Goal: Task Accomplishment & Management: Use online tool/utility

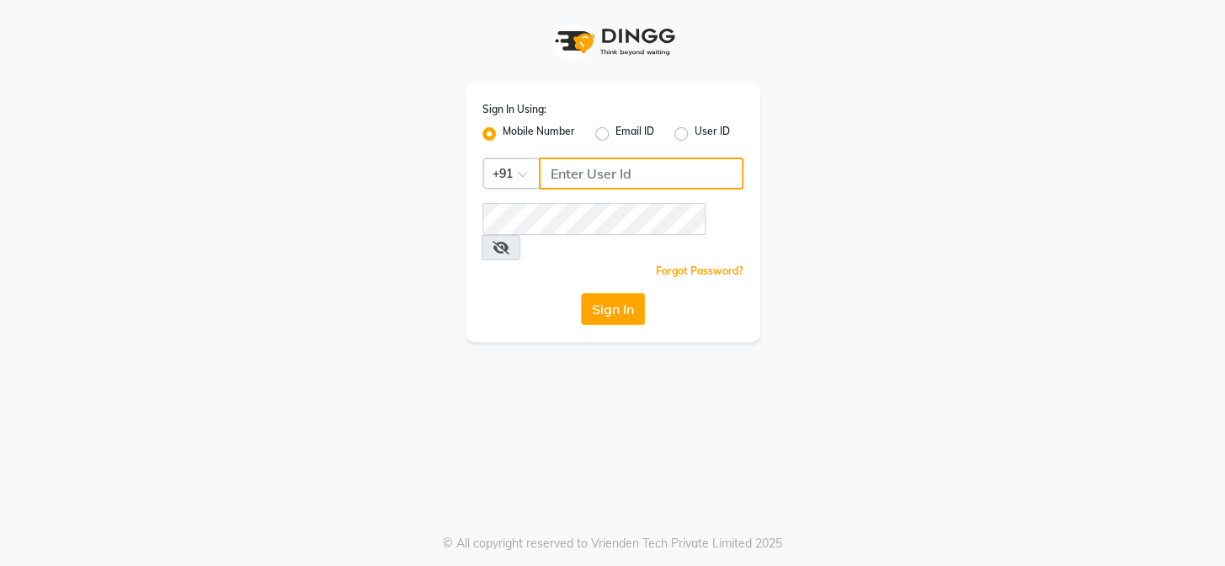
type input "8095494648"
drag, startPoint x: 649, startPoint y: 172, endPoint x: 429, endPoint y: 170, distance: 219.8
click at [429, 170] on div "Sign In Using: Mobile Number Email ID User ID Country Code × [PHONE_NUMBER] Rem…" at bounding box center [613, 171] width 960 height 342
type input "8920120790"
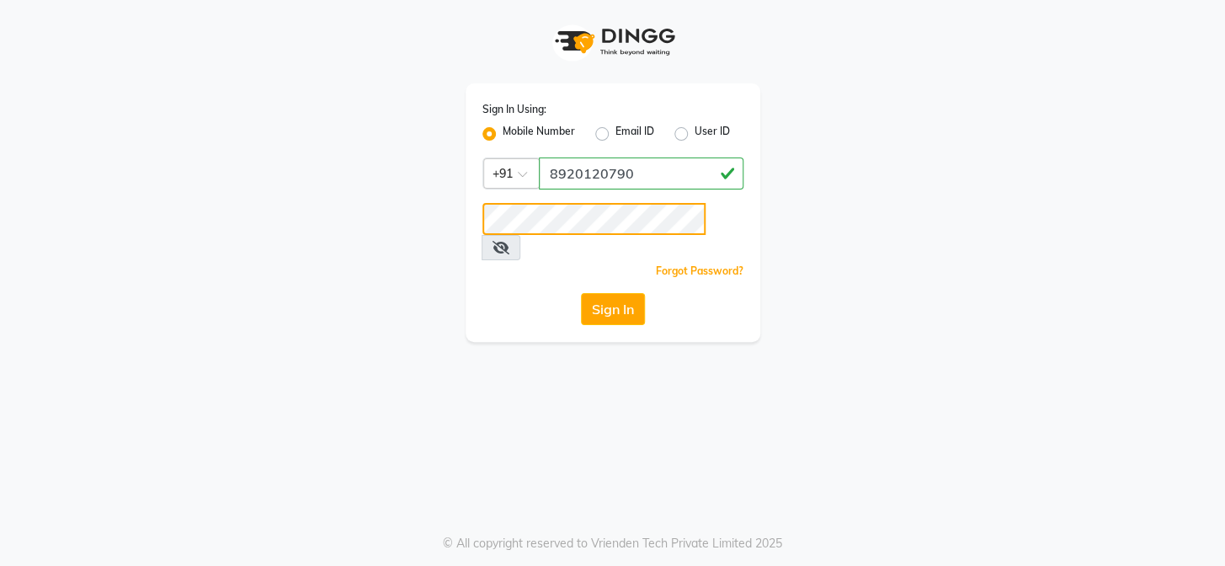
click at [215, 206] on div "Sign In Using: Mobile Number Email ID User ID Country Code × [PHONE_NUMBER] Rem…" at bounding box center [613, 171] width 960 height 342
click at [581, 293] on button "Sign In" at bounding box center [613, 309] width 64 height 32
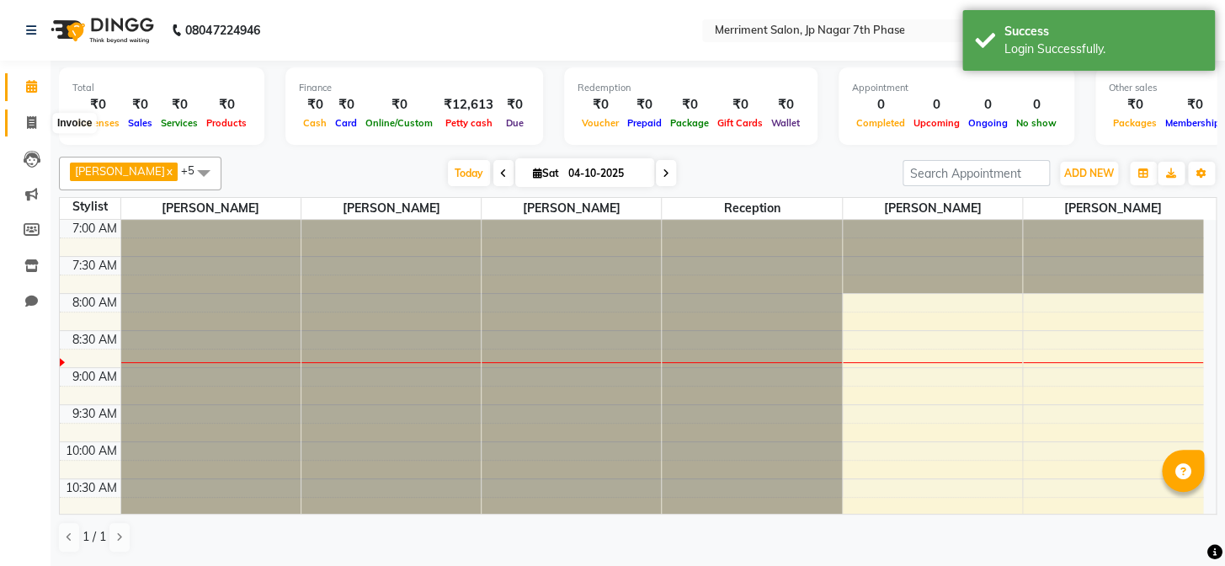
click at [29, 120] on icon at bounding box center [31, 122] width 9 height 13
select select "service"
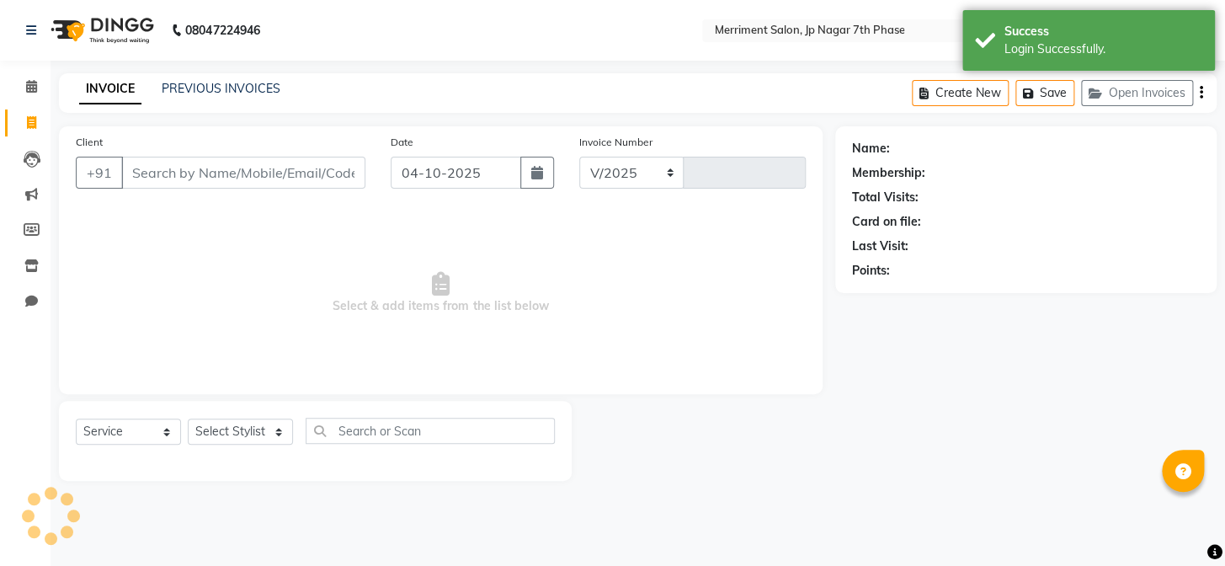
select select "4110"
type input "5027"
select select "package"
